Goal: Task Accomplishment & Management: Manage account settings

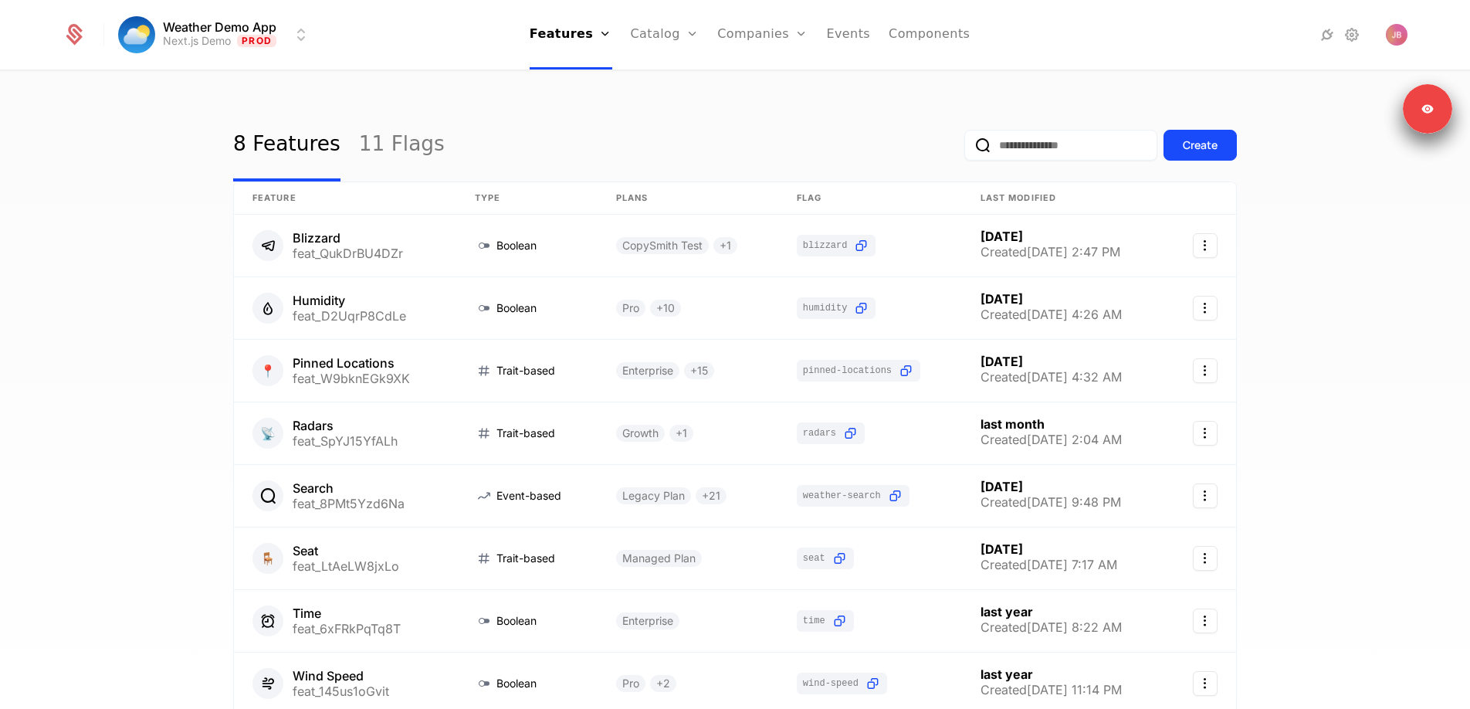
click at [1054, 142] on input "email" at bounding box center [1061, 145] width 193 height 31
type input "******"
click at [965, 148] on button "submit" at bounding box center [965, 148] width 0 height 0
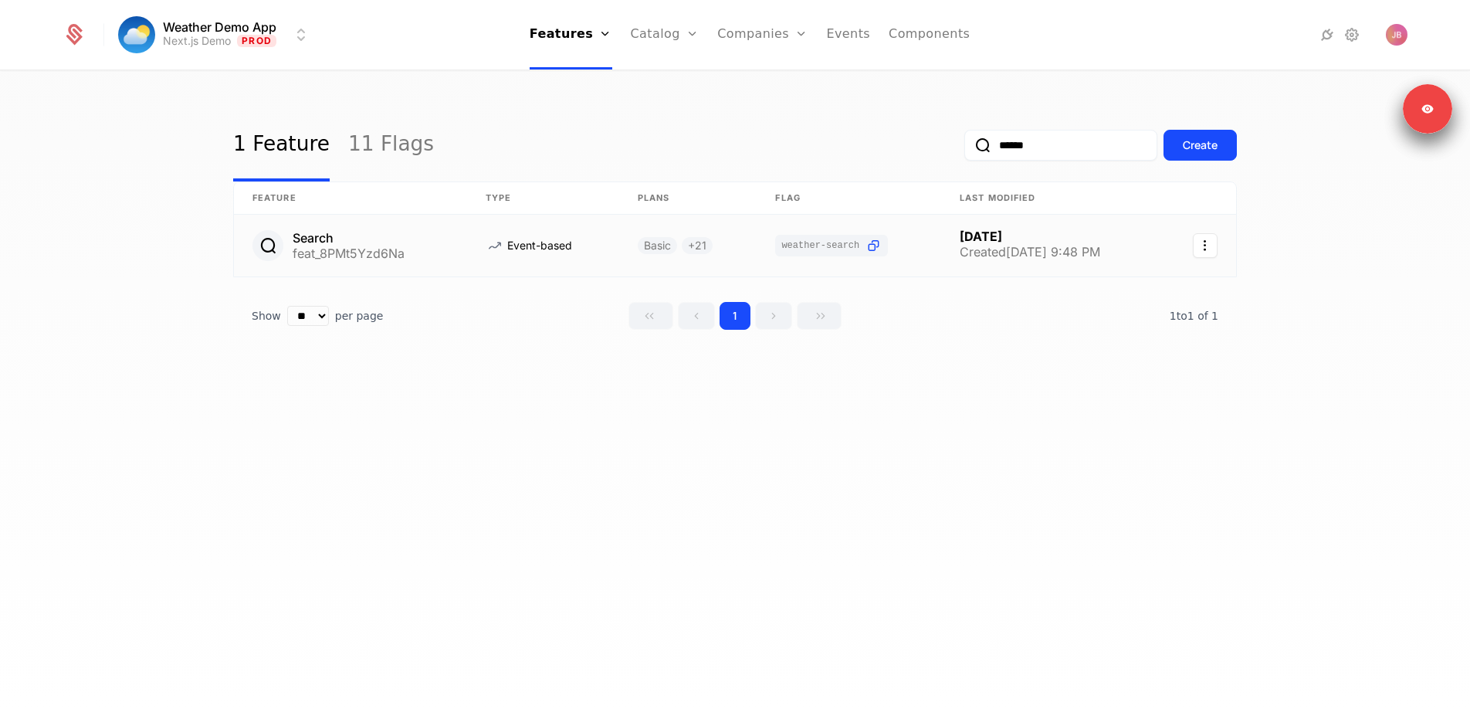
click at [931, 237] on link at bounding box center [849, 246] width 185 height 62
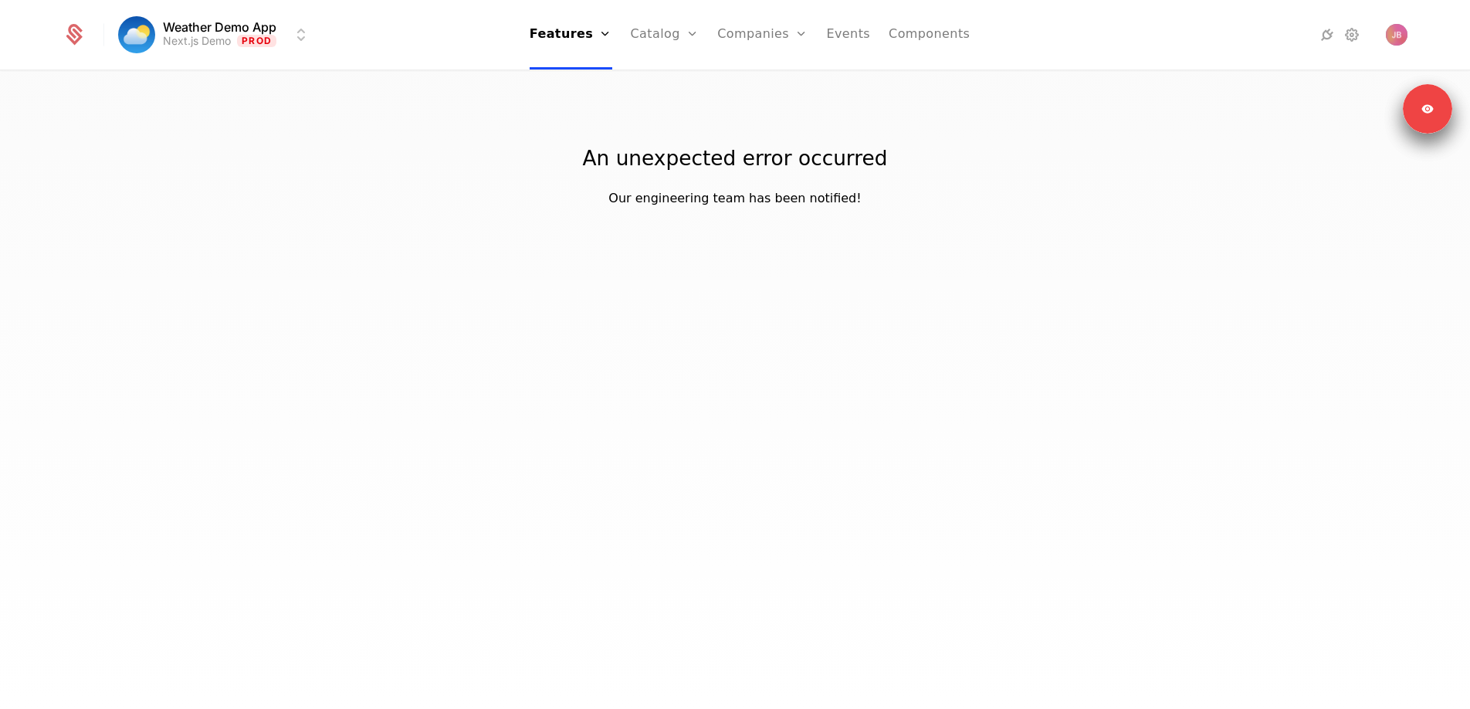
click at [572, 82] on link "Features" at bounding box center [583, 76] width 71 height 12
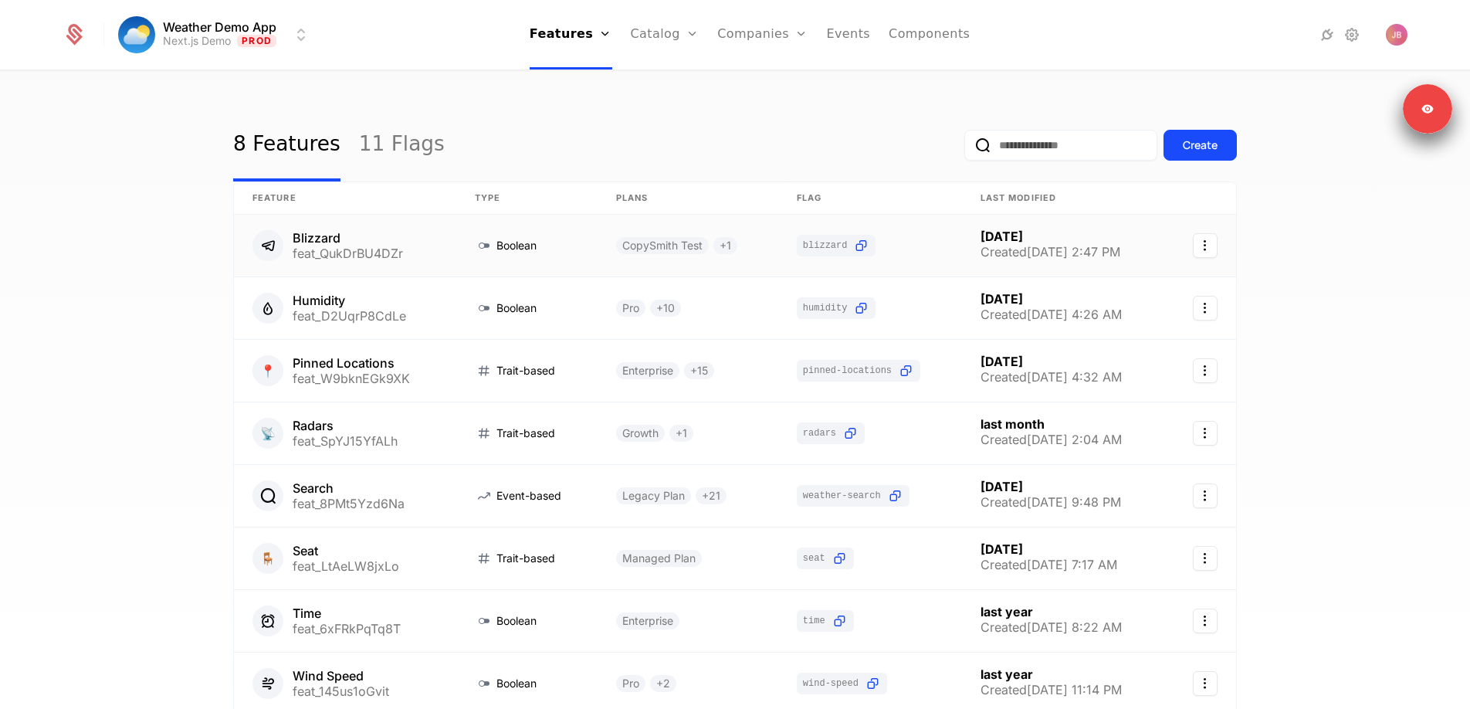
click at [425, 258] on link at bounding box center [345, 246] width 222 height 62
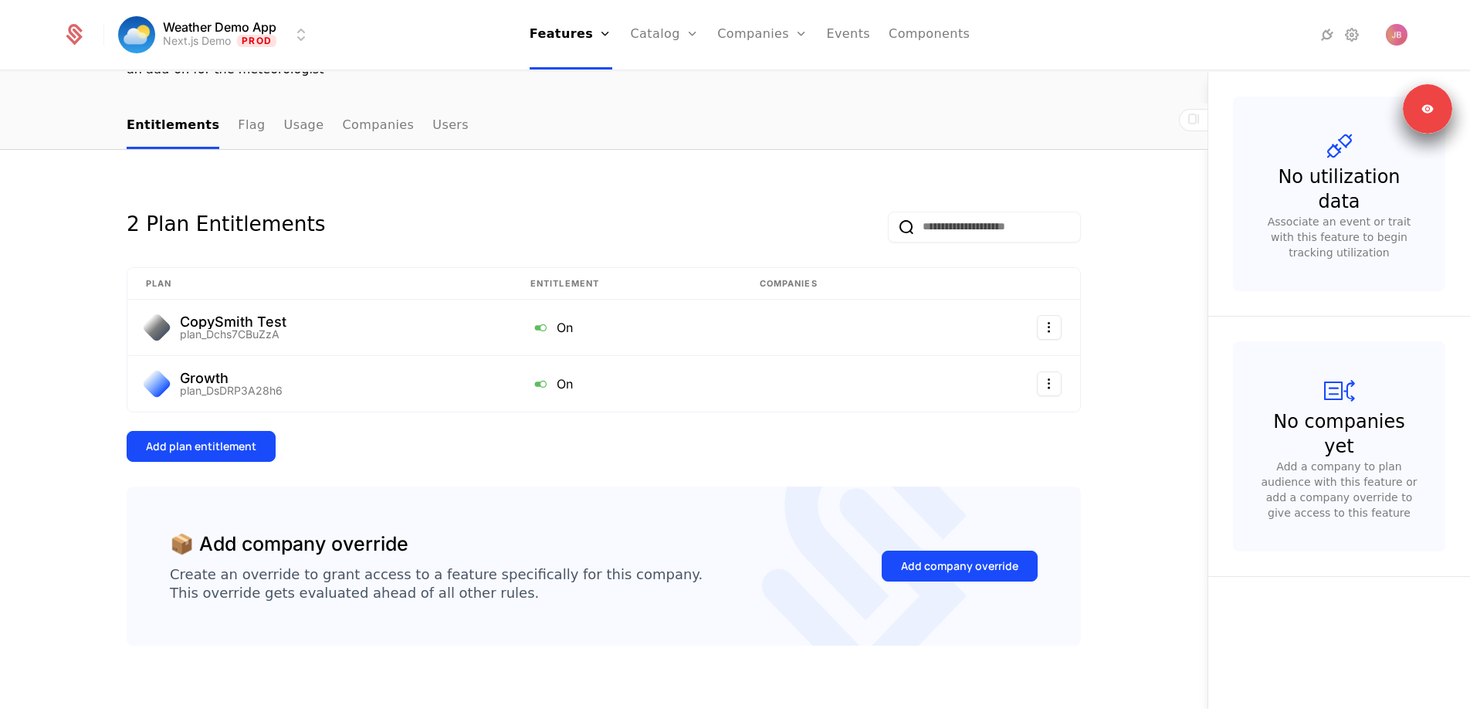
scroll to position [157, 0]
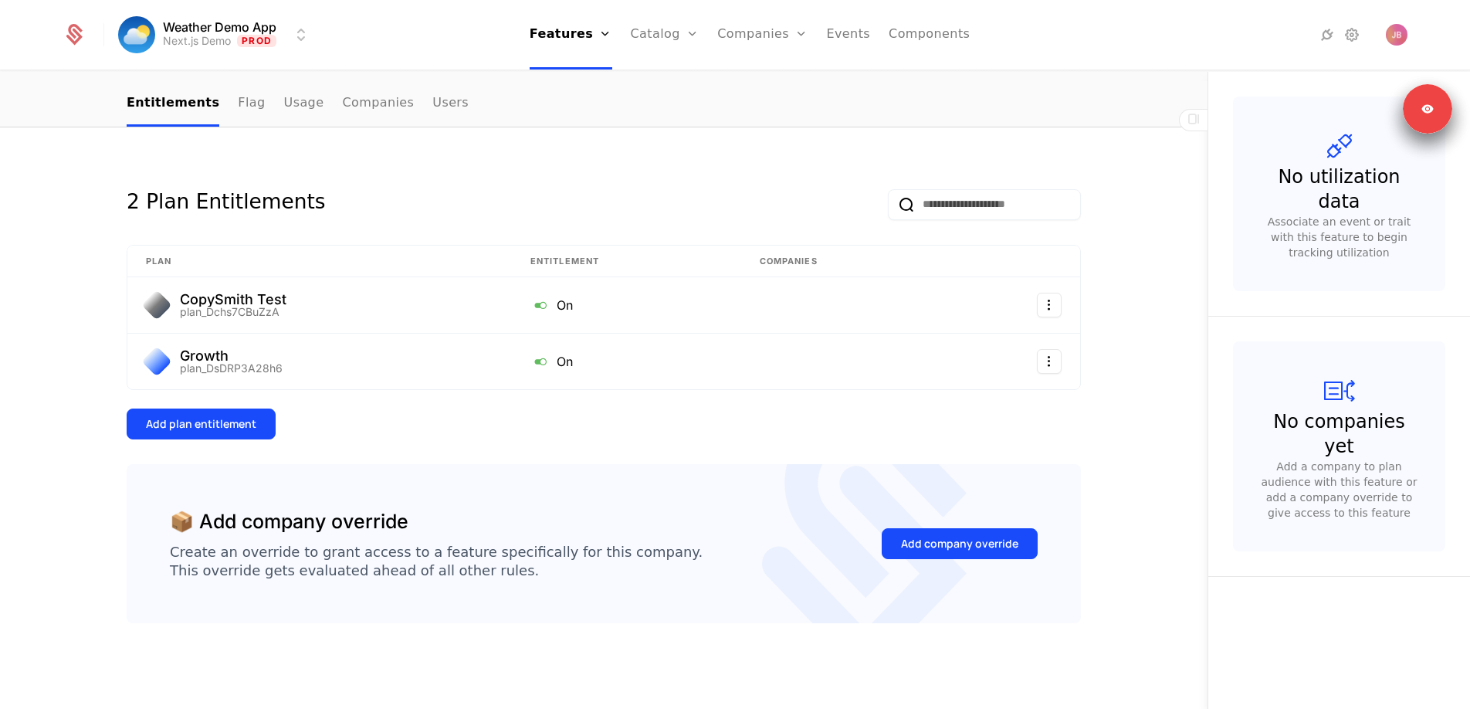
click at [954, 552] on button "Add company override" at bounding box center [960, 543] width 156 height 31
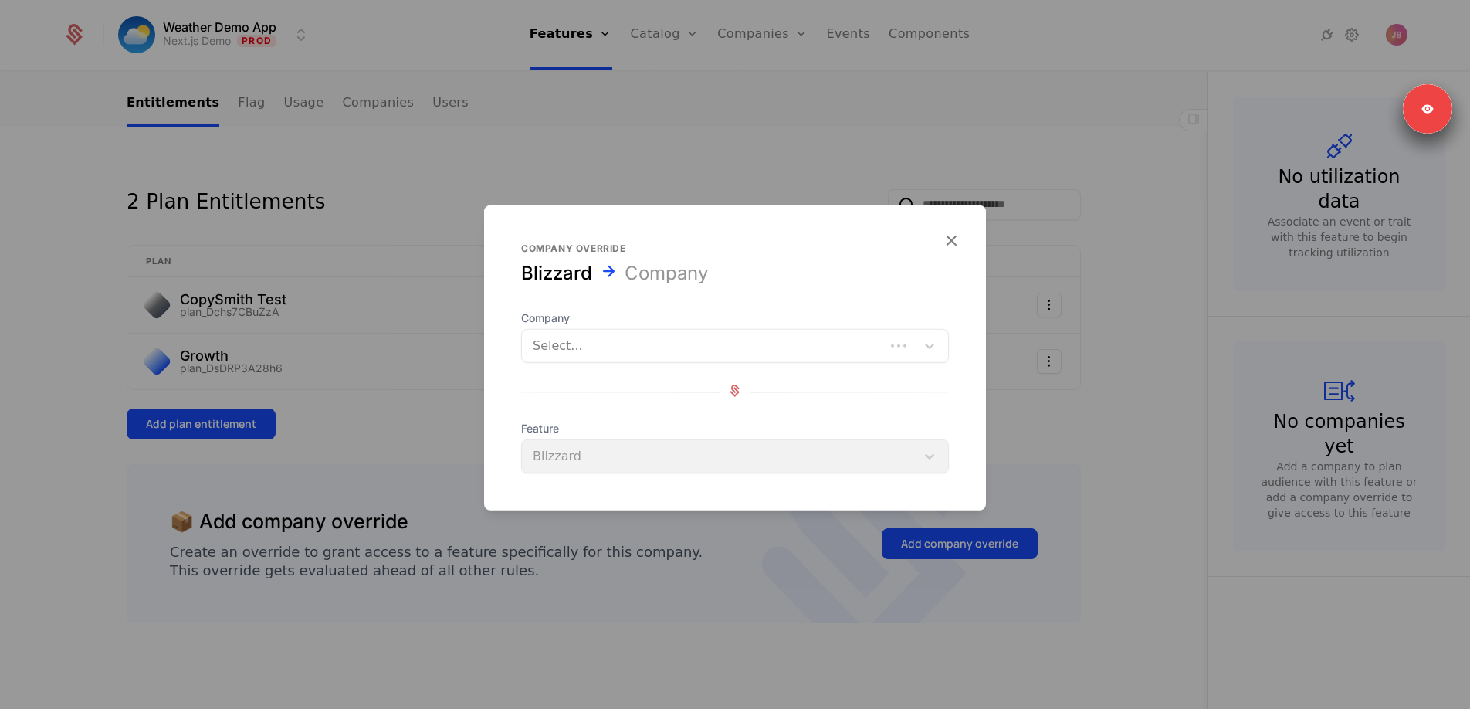
click at [790, 346] on div at bounding box center [703, 346] width 341 height 22
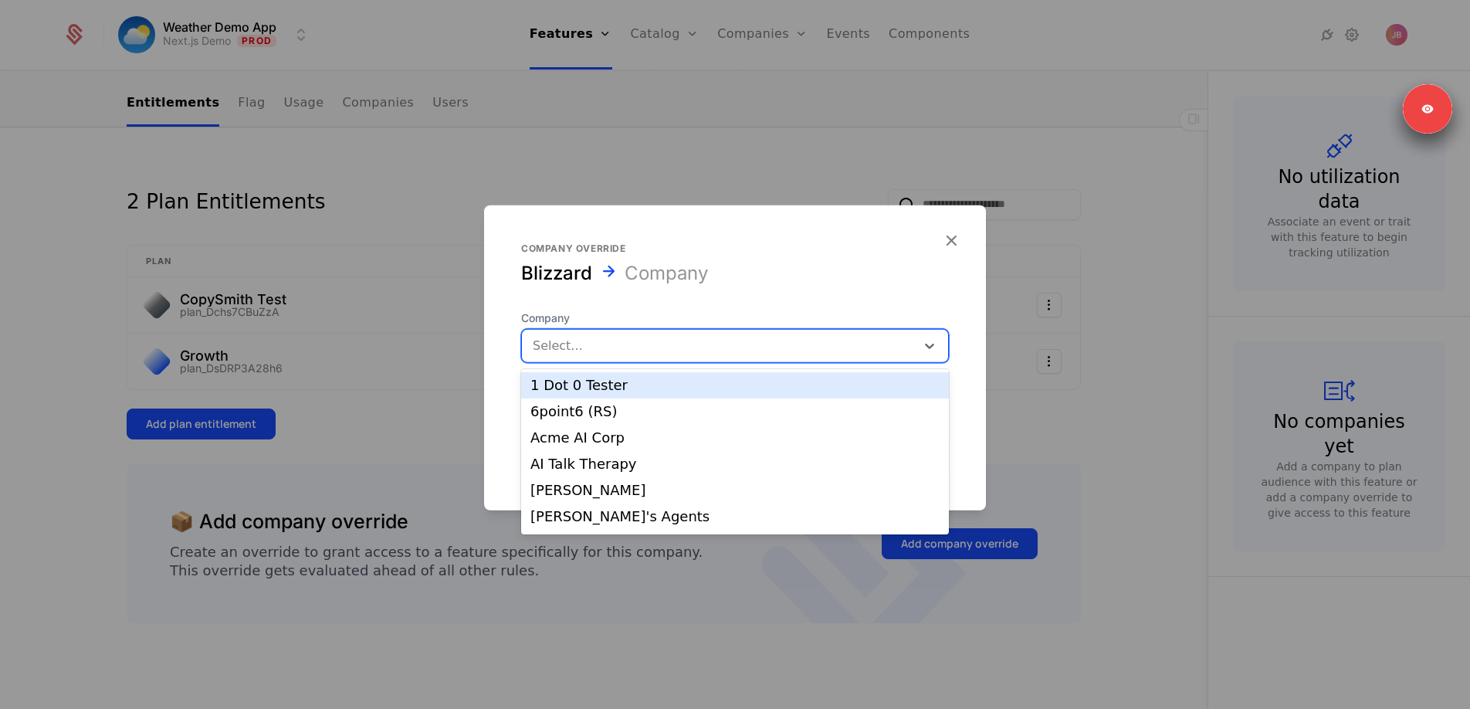
click at [761, 388] on div "1 Dot 0 Tester" at bounding box center [735, 385] width 409 height 14
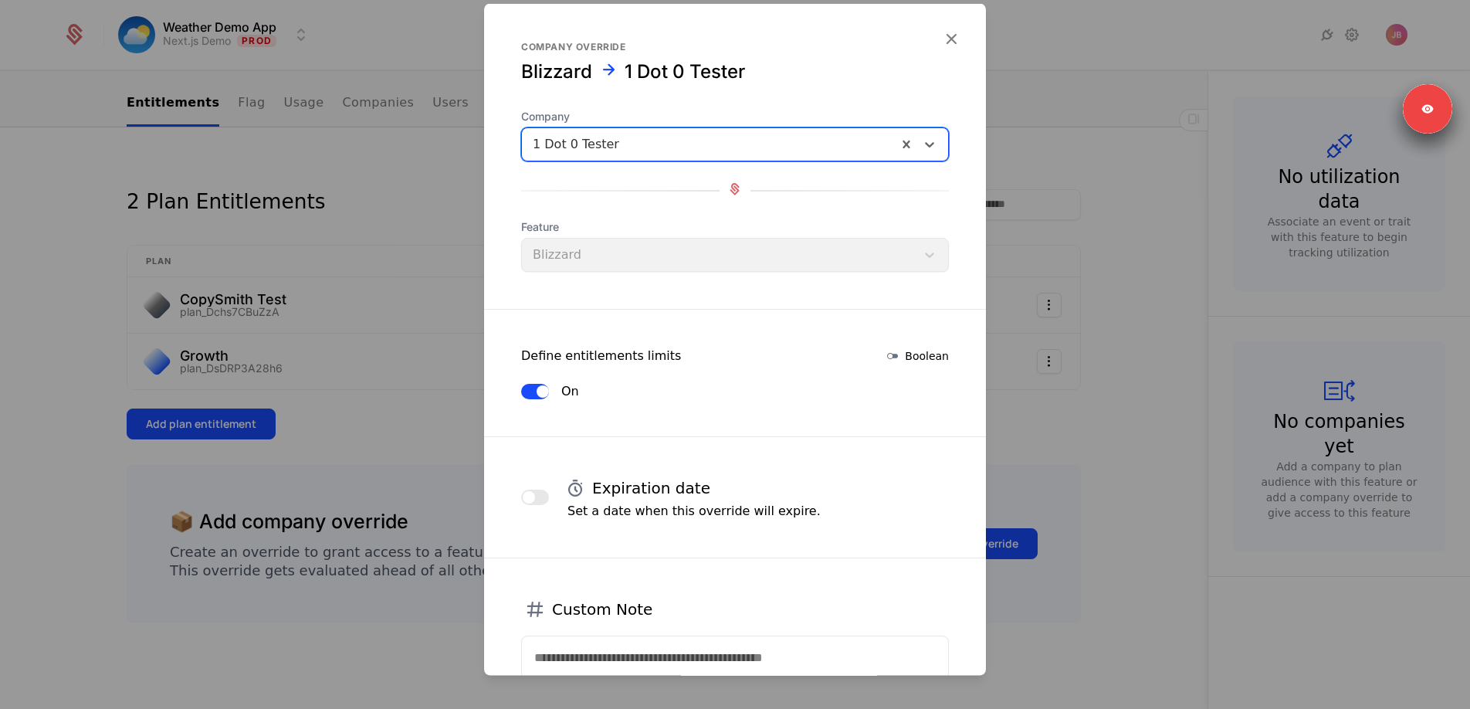
scroll to position [149, 0]
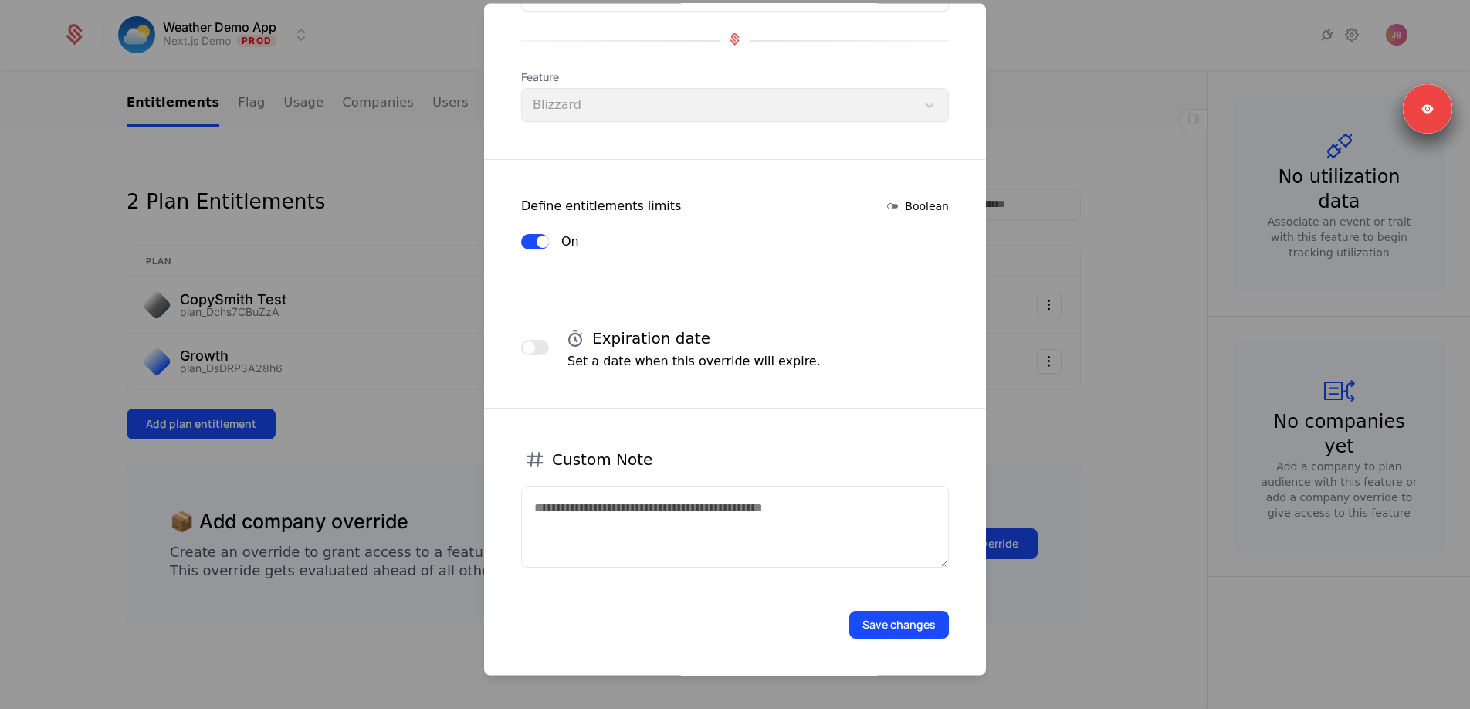
click at [890, 633] on button "Save changes" at bounding box center [899, 626] width 100 height 28
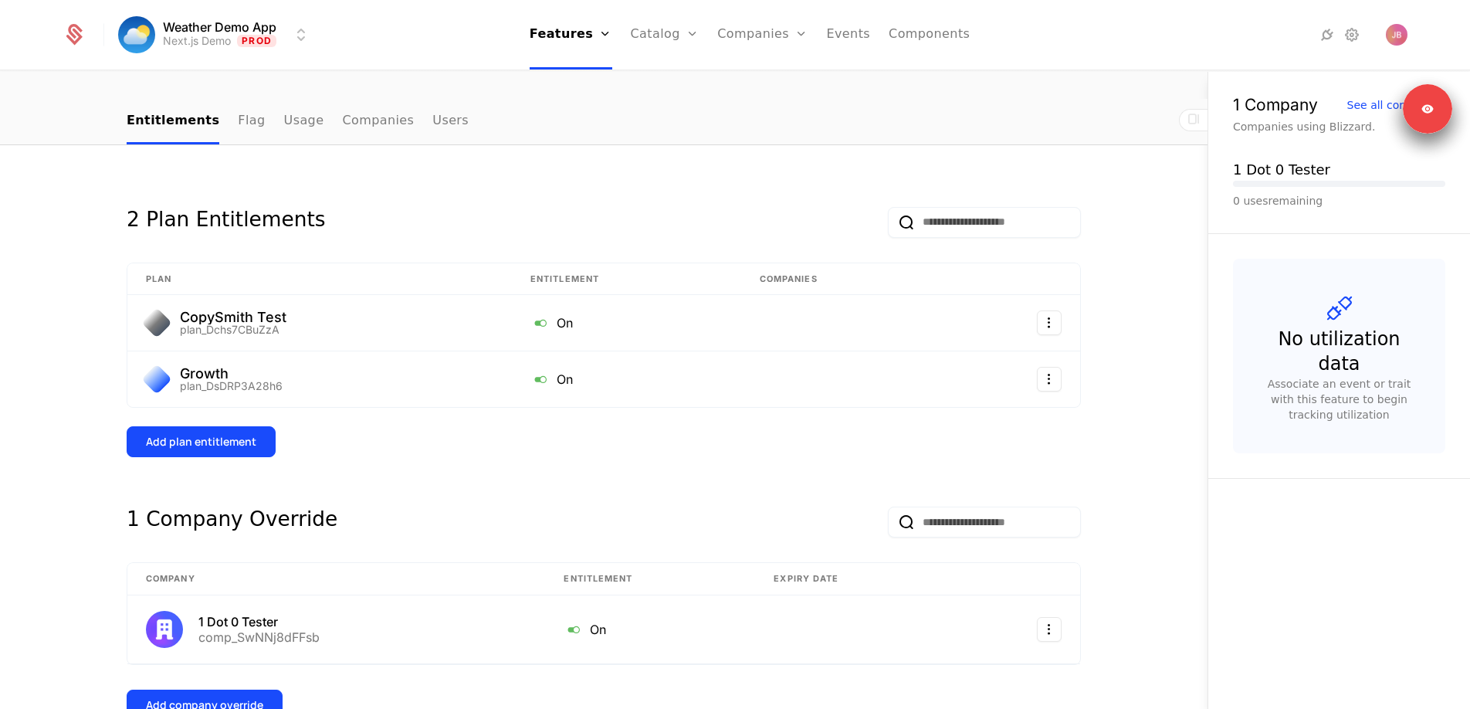
scroll to position [0, 0]
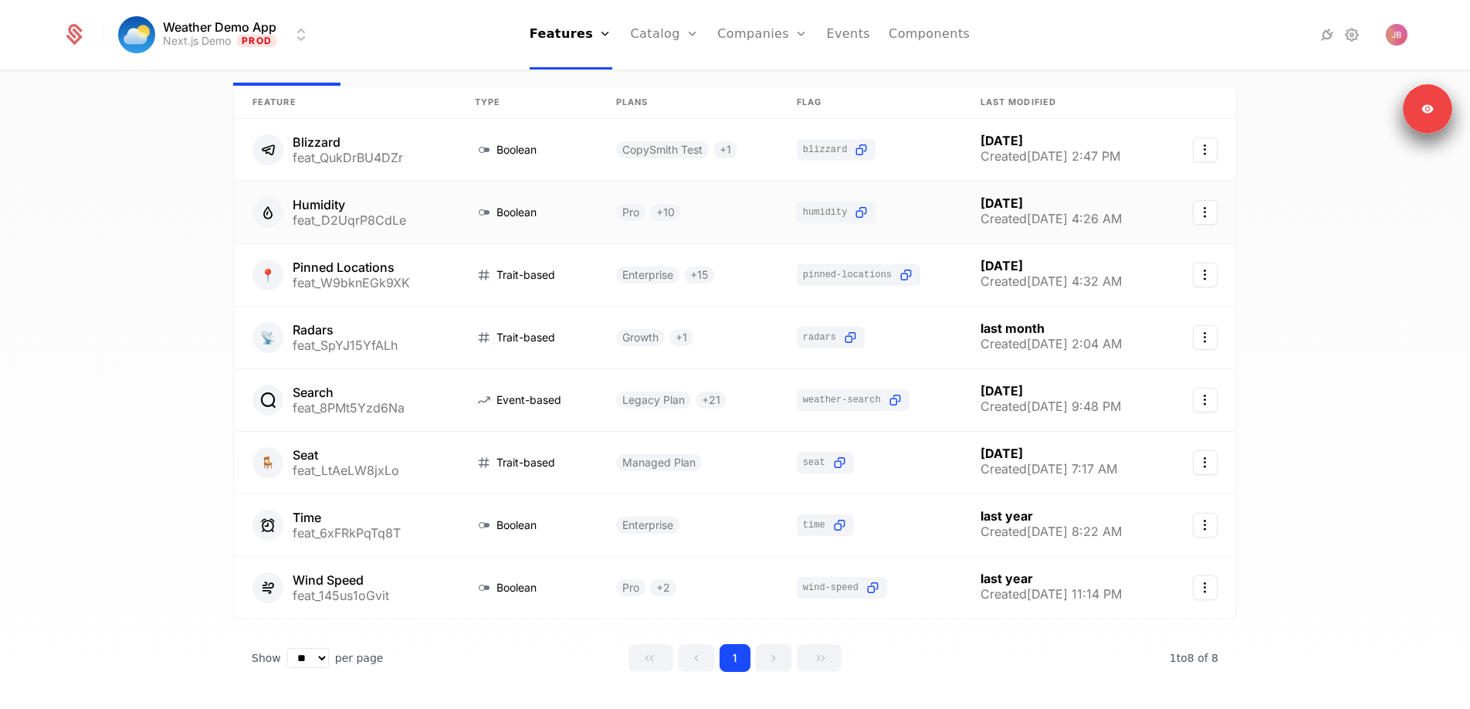
scroll to position [104, 0]
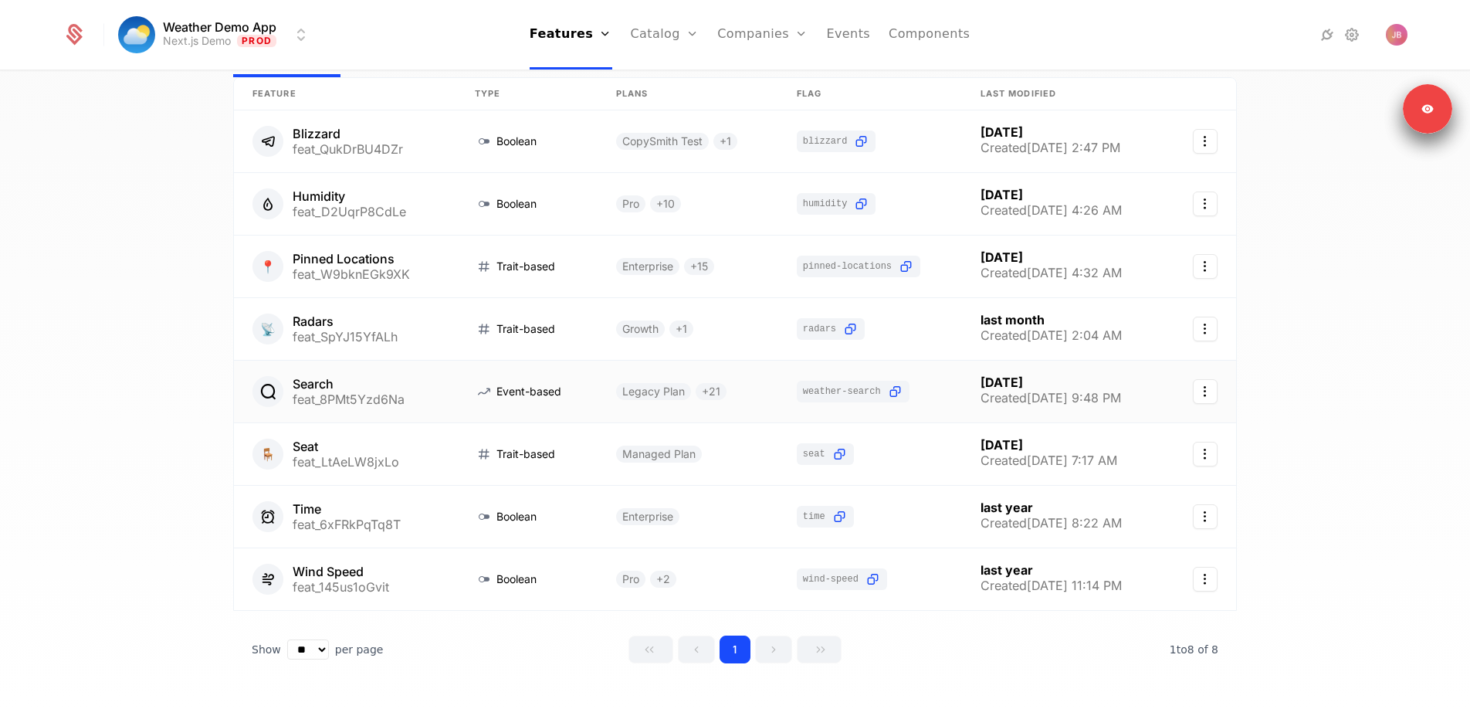
click at [703, 392] on link at bounding box center [688, 392] width 181 height 62
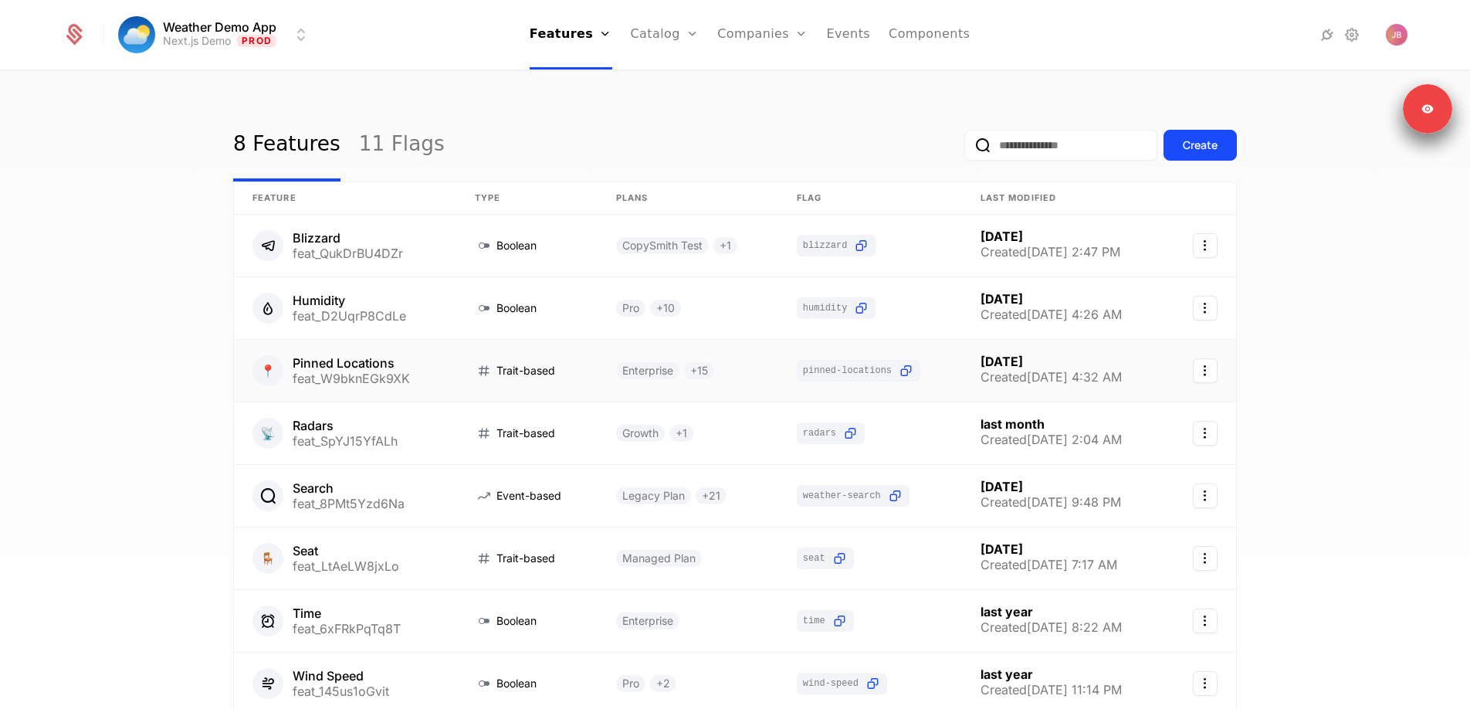
scroll to position [136, 0]
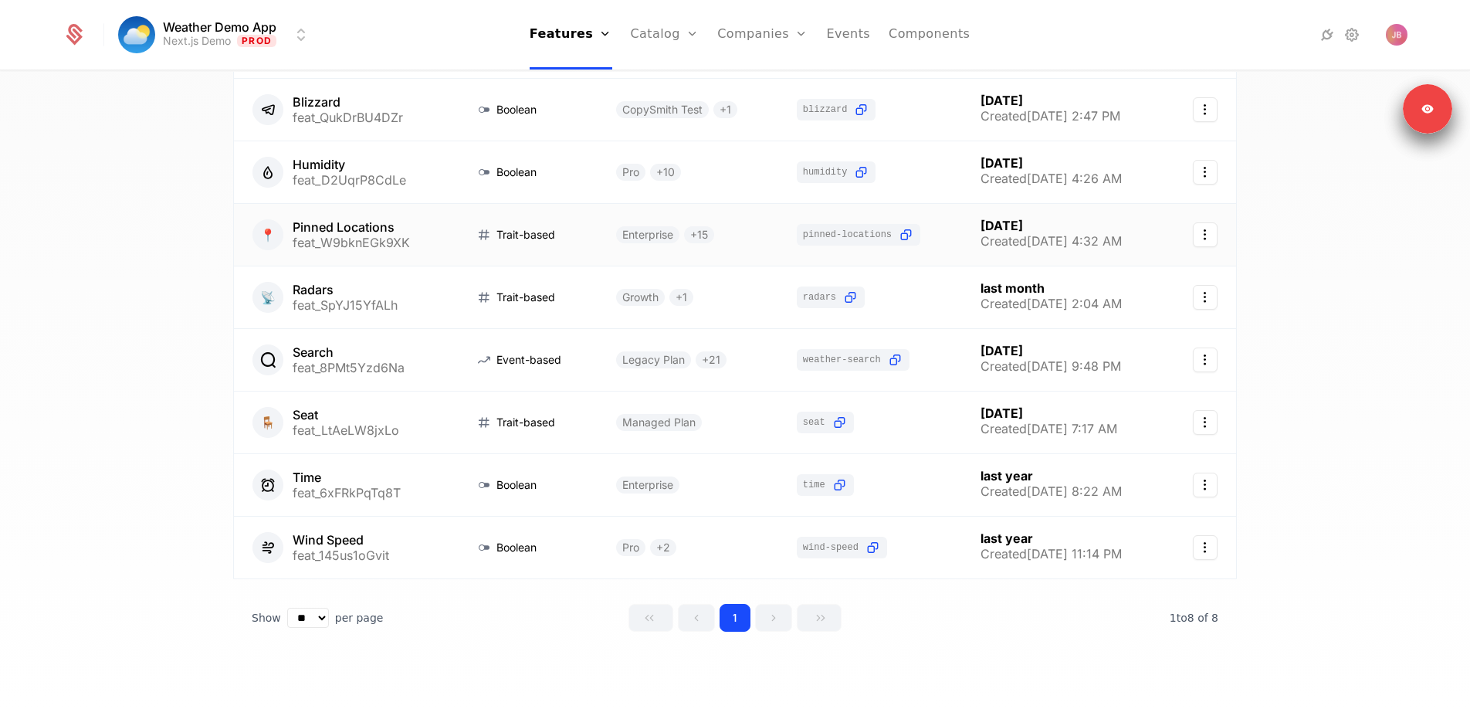
click at [740, 236] on link at bounding box center [688, 235] width 181 height 62
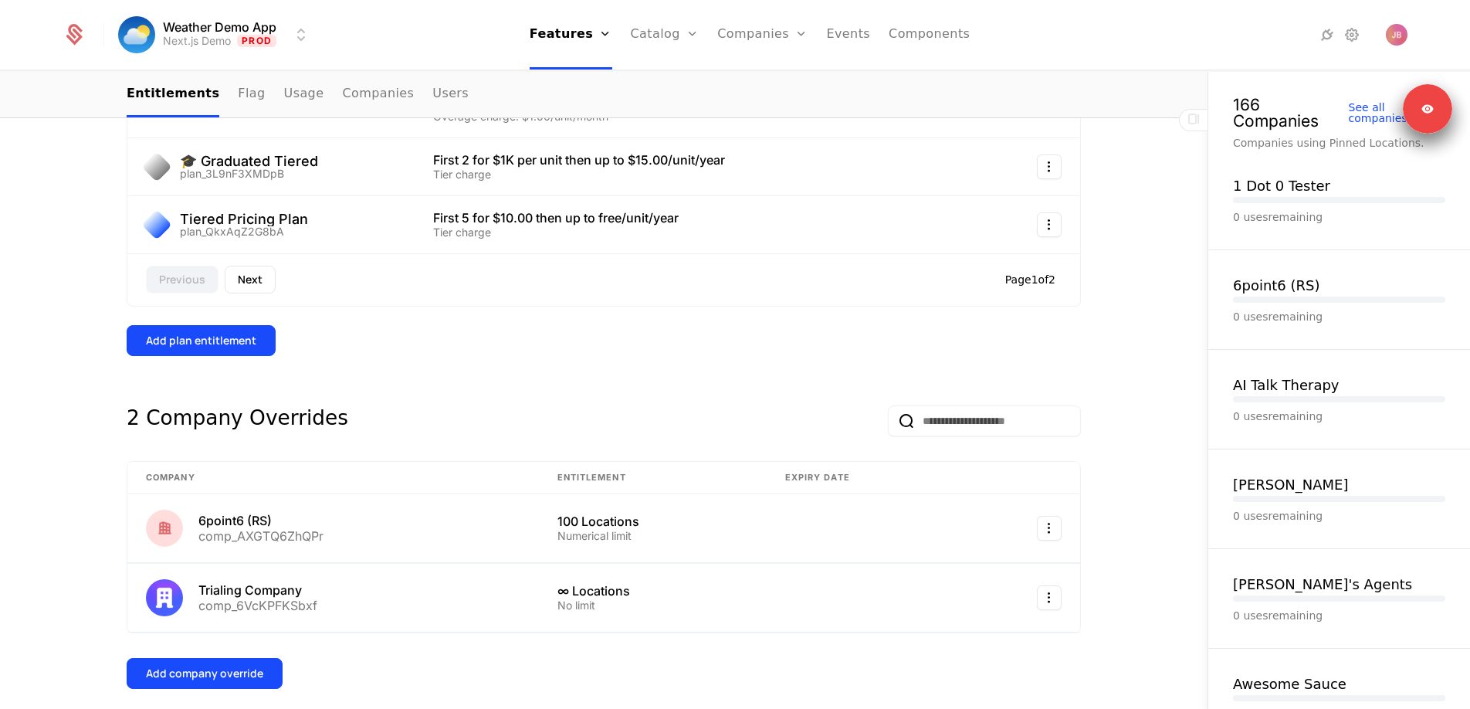
scroll to position [853, 0]
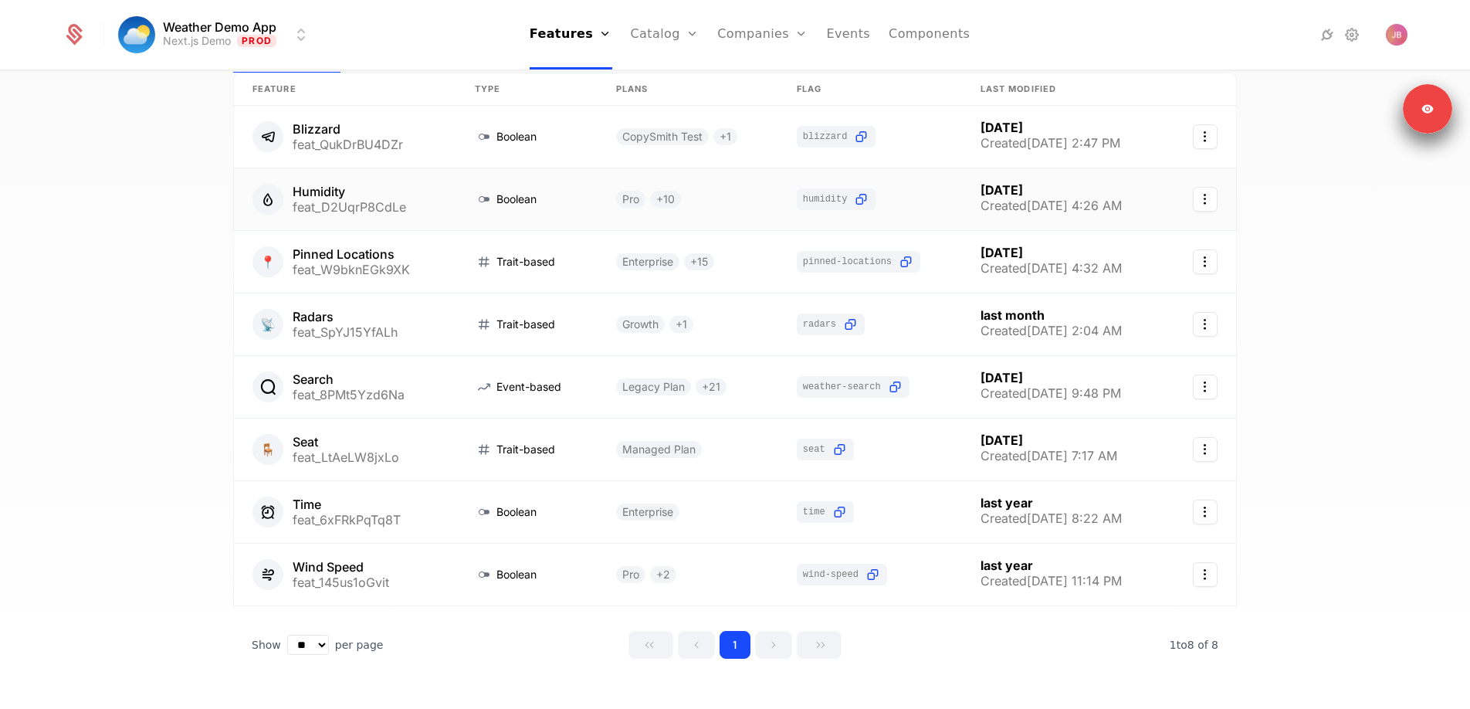
scroll to position [120, 0]
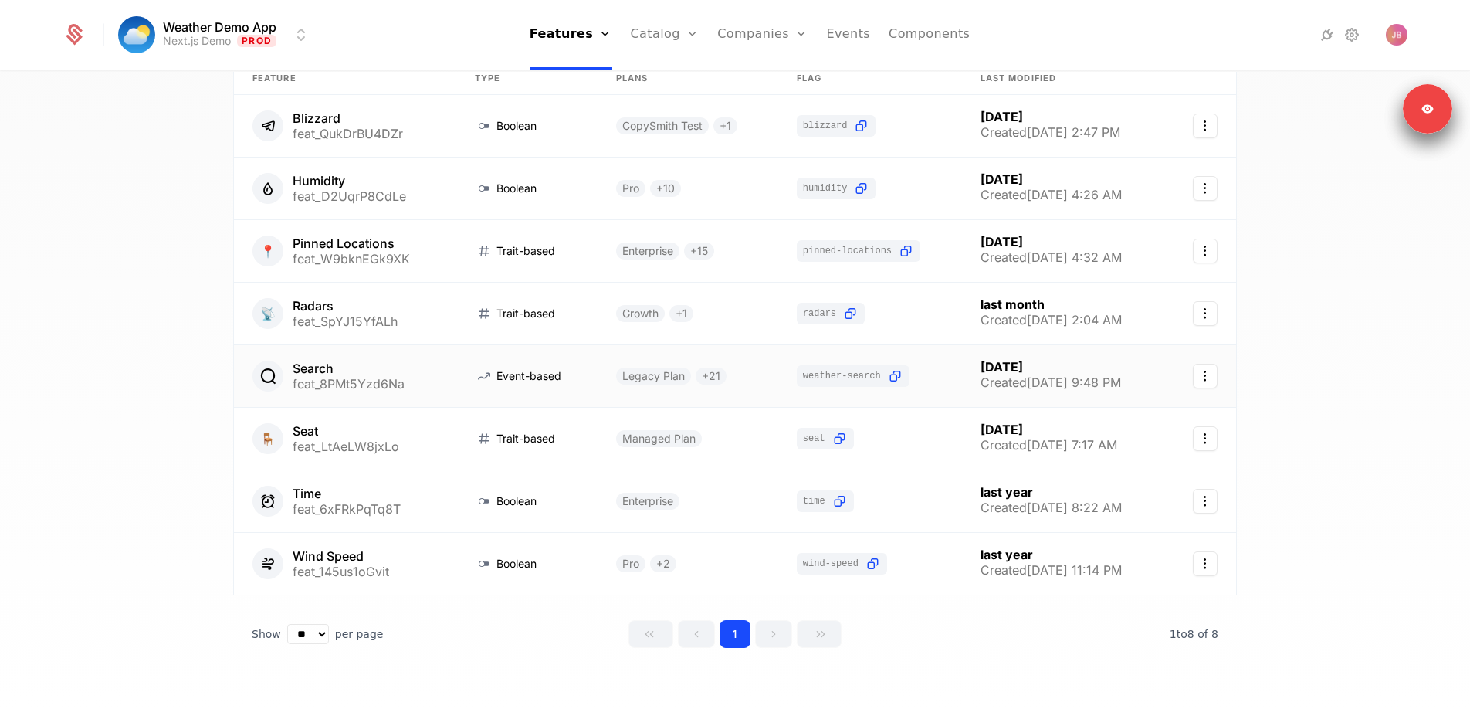
click at [703, 377] on link at bounding box center [688, 376] width 181 height 62
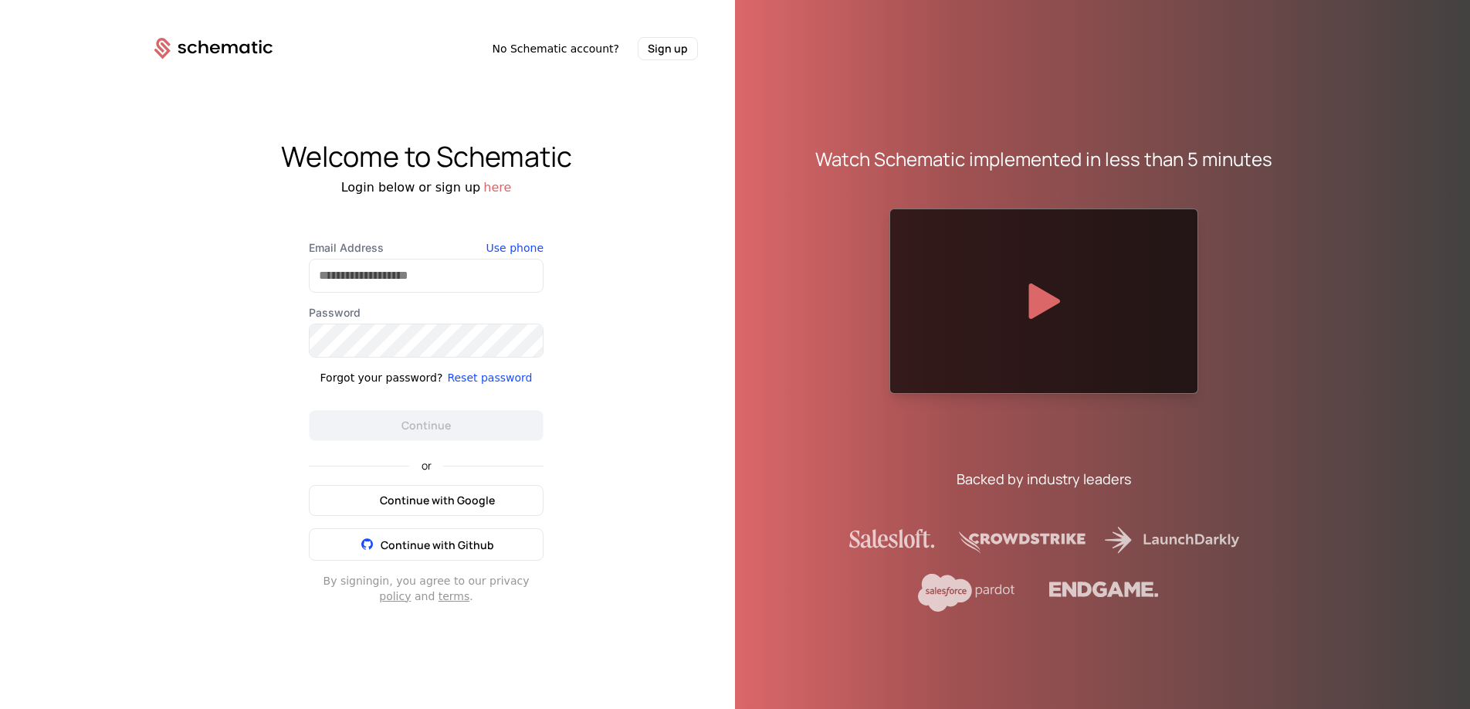
click at [477, 489] on button "Continue with Google" at bounding box center [426, 500] width 235 height 31
